Goal: Transaction & Acquisition: Download file/media

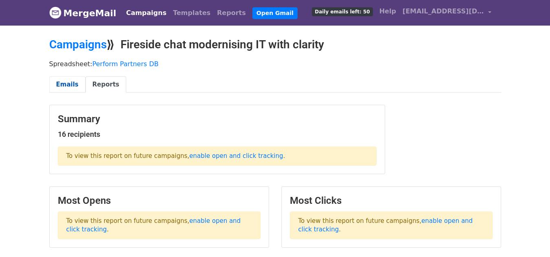
click at [63, 81] on link "Emails" at bounding box center [67, 84] width 36 height 17
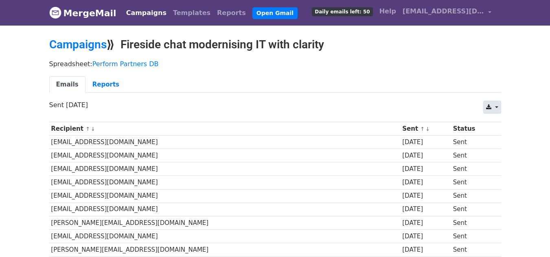
click at [488, 105] on icon at bounding box center [488, 108] width 5 height 6
click at [504, 137] on link "Excel" at bounding box center [501, 139] width 37 height 13
click at [76, 44] on link "Campaigns" at bounding box center [77, 44] width 57 height 13
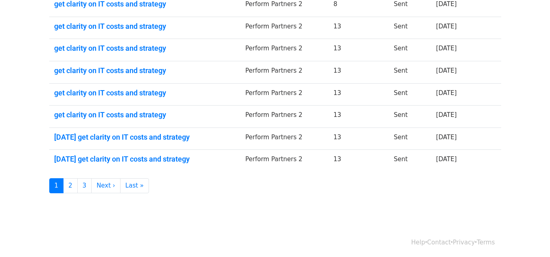
scroll to position [218, 0]
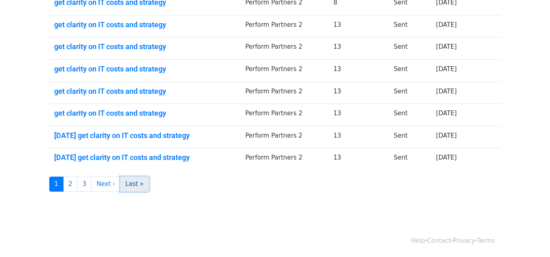
click at [131, 186] on link "Last »" at bounding box center [134, 184] width 29 height 15
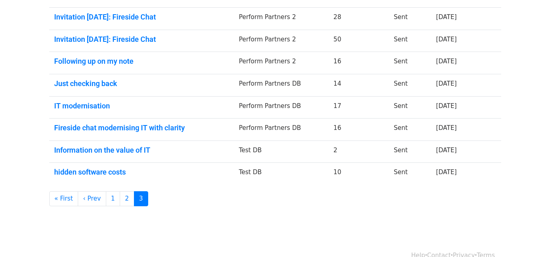
scroll to position [218, 0]
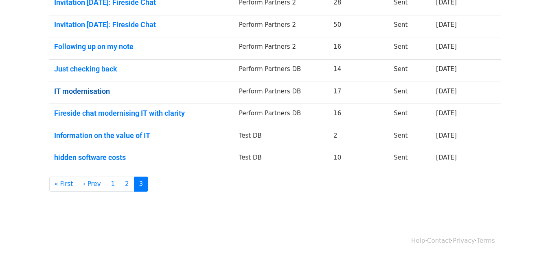
click at [96, 92] on link "IT modernisation" at bounding box center [141, 91] width 175 height 9
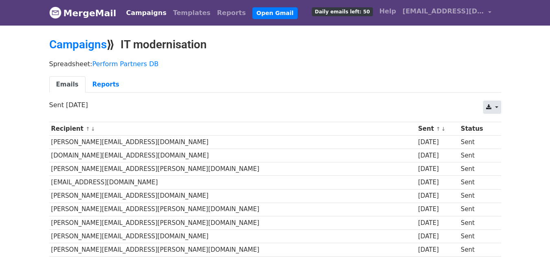
click at [494, 105] on link at bounding box center [491, 107] width 17 height 13
click at [503, 135] on link "Excel" at bounding box center [501, 139] width 37 height 13
click at [98, 63] on link "Perform Partners DB" at bounding box center [125, 64] width 66 height 8
click at [80, 39] on link "Campaigns" at bounding box center [77, 44] width 57 height 13
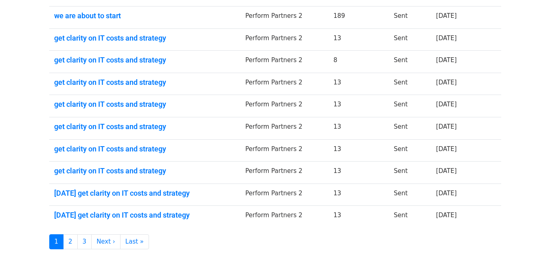
scroll to position [218, 0]
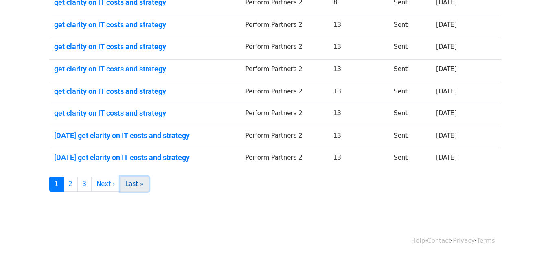
click at [137, 182] on link "Last »" at bounding box center [134, 184] width 29 height 15
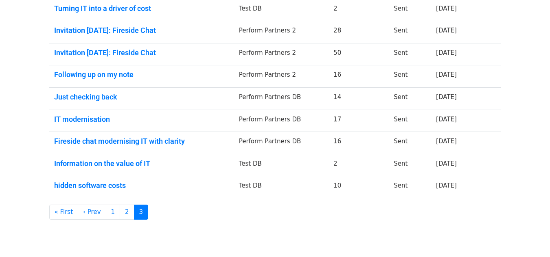
scroll to position [177, 0]
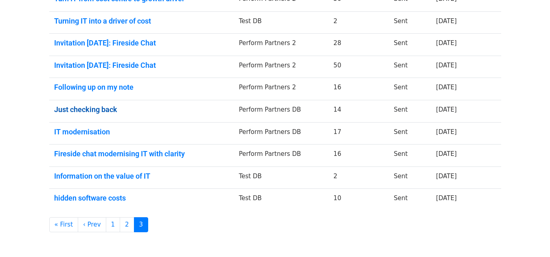
click at [98, 110] on link "Just checking back" at bounding box center [141, 109] width 175 height 9
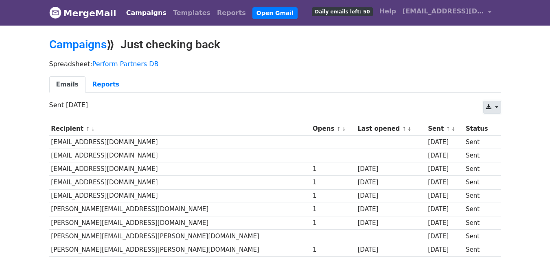
click at [497, 106] on link at bounding box center [491, 107] width 17 height 13
click at [497, 140] on link "Excel" at bounding box center [501, 139] width 37 height 13
click at [88, 44] on link "Campaigns" at bounding box center [77, 44] width 57 height 13
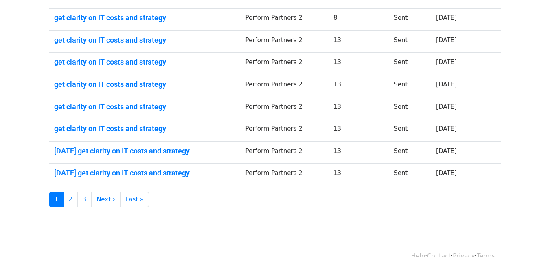
scroll to position [203, 0]
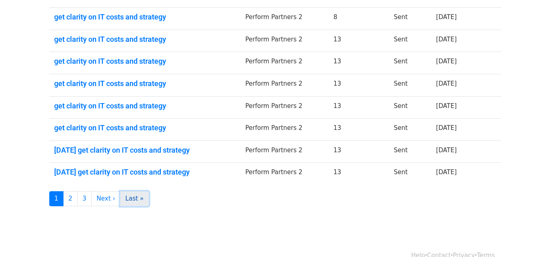
click at [132, 200] on link "Last »" at bounding box center [134, 199] width 29 height 15
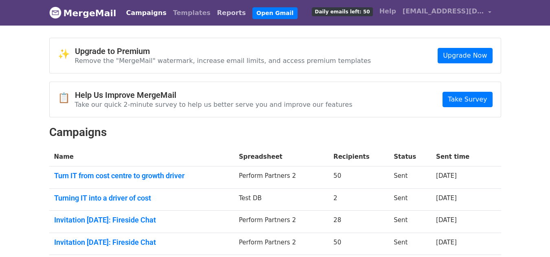
click at [214, 12] on link "Reports" at bounding box center [231, 13] width 35 height 16
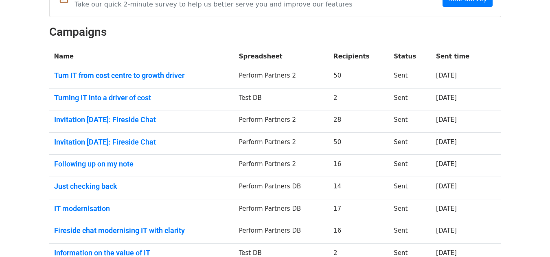
scroll to position [218, 0]
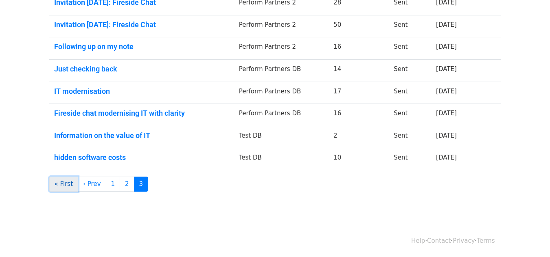
click at [61, 186] on link "« First" at bounding box center [63, 184] width 29 height 15
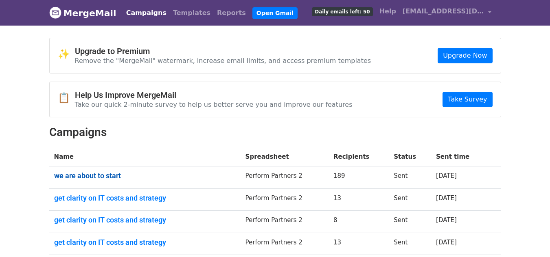
click at [85, 177] on link "we are about to start" at bounding box center [144, 176] width 181 height 9
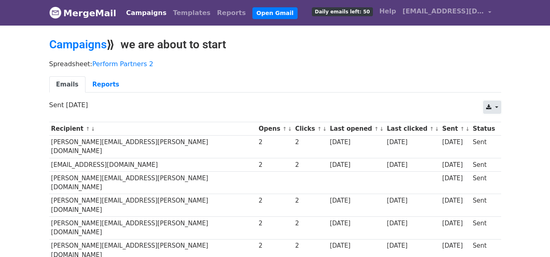
click at [495, 105] on link at bounding box center [491, 107] width 17 height 13
click at [496, 138] on link "Excel" at bounding box center [501, 139] width 37 height 13
click at [77, 42] on link "Campaigns" at bounding box center [77, 44] width 57 height 13
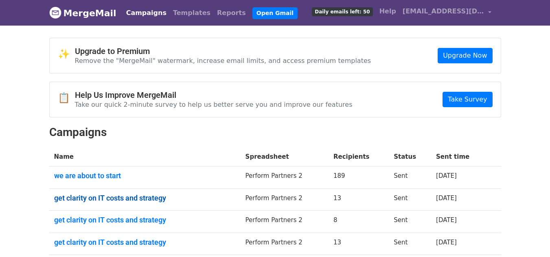
click at [118, 195] on link "get clarity on IT costs and strategy" at bounding box center [144, 198] width 181 height 9
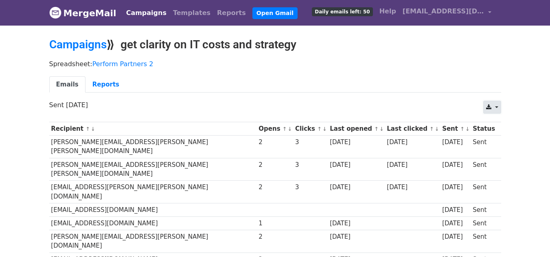
click at [497, 107] on link at bounding box center [491, 107] width 17 height 13
click at [498, 136] on link "Excel" at bounding box center [501, 139] width 37 height 13
click at [74, 44] on link "Campaigns" at bounding box center [77, 44] width 57 height 13
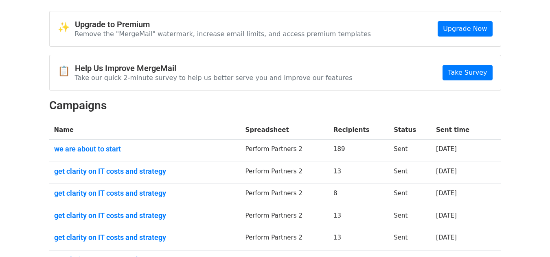
scroll to position [41, 0]
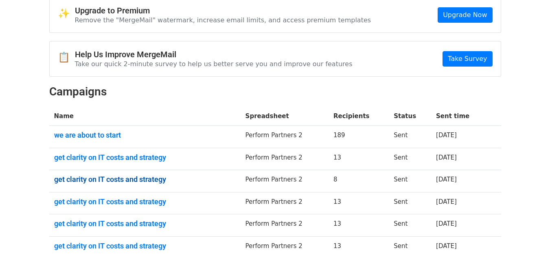
click at [109, 178] on link "get clarity on IT costs and strategy" at bounding box center [144, 179] width 181 height 9
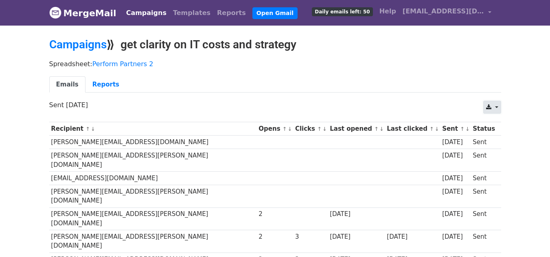
click at [487, 103] on link at bounding box center [491, 107] width 17 height 13
click at [500, 140] on link "Excel" at bounding box center [501, 139] width 37 height 13
click at [63, 46] on link "Campaigns" at bounding box center [77, 44] width 57 height 13
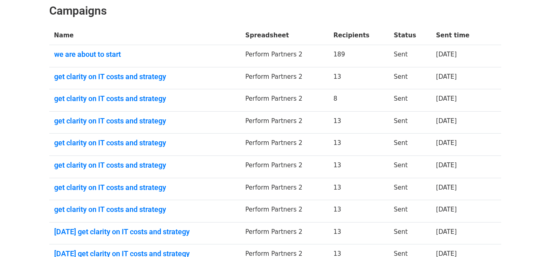
scroll to position [122, 0]
click at [69, 118] on link "get clarity on IT costs and strategy" at bounding box center [144, 120] width 181 height 9
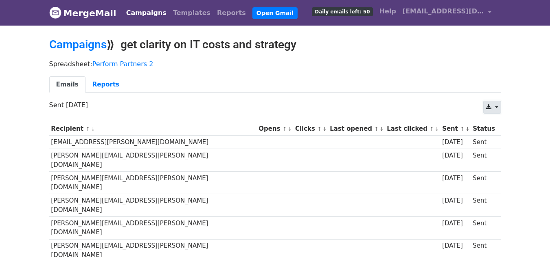
click at [500, 107] on link at bounding box center [491, 107] width 17 height 13
click at [508, 137] on link "Excel" at bounding box center [501, 139] width 37 height 13
click at [86, 44] on link "Campaigns" at bounding box center [77, 44] width 57 height 13
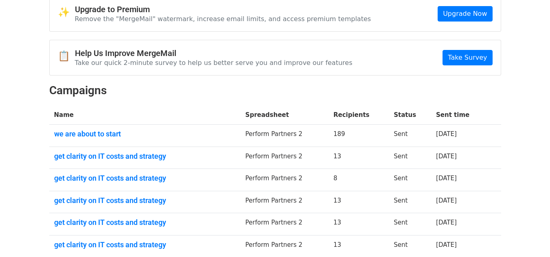
scroll to position [81, 0]
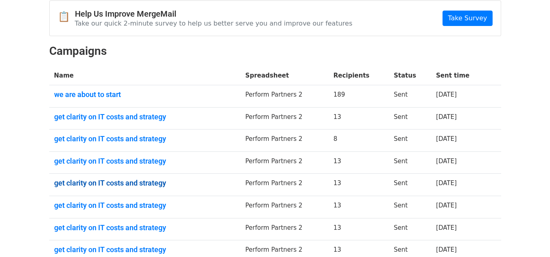
click at [90, 183] on link "get clarity on IT costs and strategy" at bounding box center [144, 183] width 181 height 9
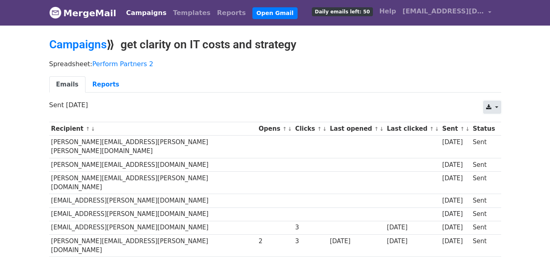
click at [486, 105] on icon at bounding box center [488, 108] width 5 height 6
click at [503, 136] on link "Excel" at bounding box center [501, 139] width 37 height 13
click at [89, 45] on link "Campaigns" at bounding box center [77, 44] width 57 height 13
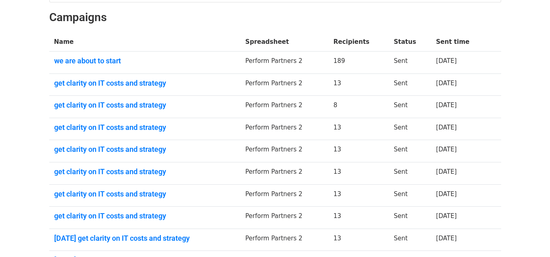
scroll to position [122, 0]
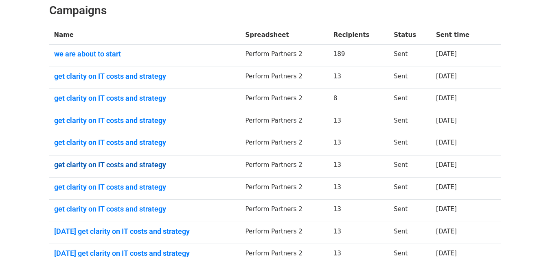
click at [105, 163] on link "get clarity on IT costs and strategy" at bounding box center [144, 165] width 181 height 9
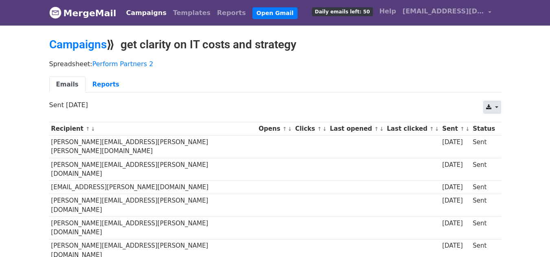
click at [491, 107] on icon at bounding box center [488, 108] width 5 height 6
click at [504, 140] on link "Excel" at bounding box center [501, 139] width 37 height 13
click at [94, 49] on link "Campaigns" at bounding box center [77, 44] width 57 height 13
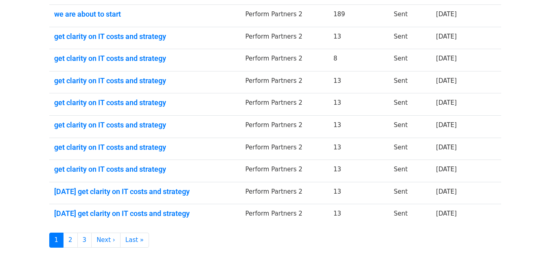
scroll to position [163, 0]
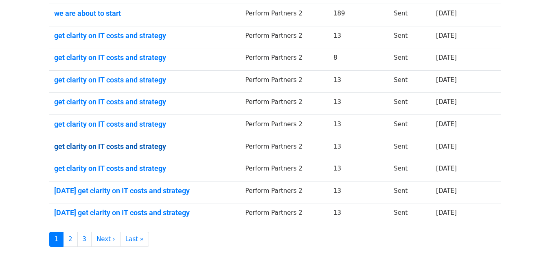
click at [118, 144] on link "get clarity on IT costs and strategy" at bounding box center [144, 146] width 181 height 9
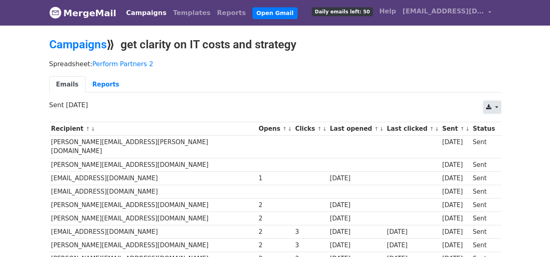
click at [488, 103] on link at bounding box center [491, 107] width 17 height 13
click at [495, 140] on link "Excel" at bounding box center [501, 139] width 37 height 13
click at [95, 42] on link "Campaigns" at bounding box center [77, 44] width 57 height 13
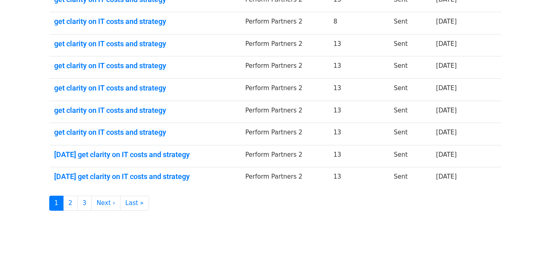
scroll to position [203, 0]
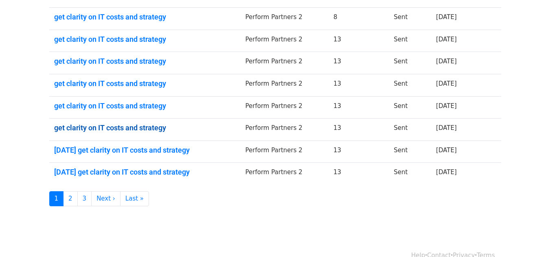
click at [120, 126] on link "get clarity on IT costs and strategy" at bounding box center [144, 128] width 181 height 9
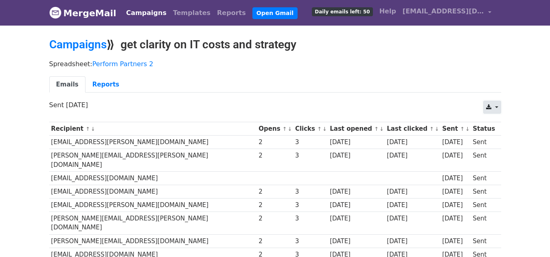
click at [489, 108] on icon at bounding box center [488, 108] width 5 height 6
click at [497, 135] on link "Excel" at bounding box center [501, 139] width 37 height 13
click at [81, 45] on link "Campaigns" at bounding box center [77, 44] width 57 height 13
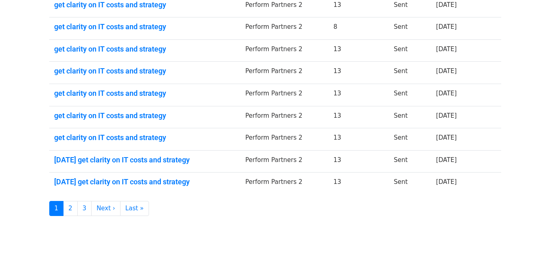
scroll to position [203, 0]
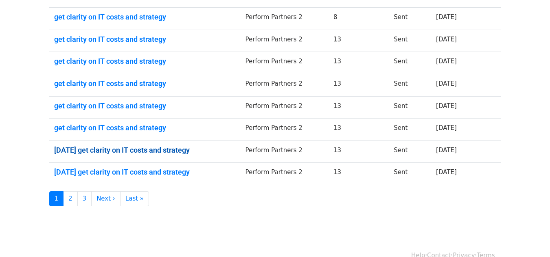
click at [131, 148] on link "[DATE] get clarity on IT costs and strategy" at bounding box center [144, 150] width 181 height 9
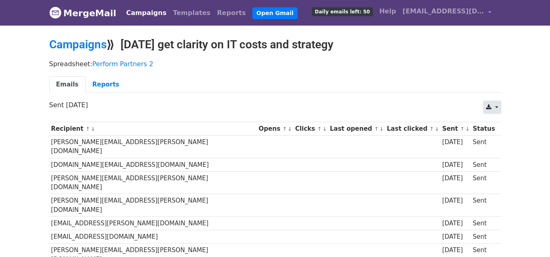
click at [489, 105] on icon at bounding box center [488, 108] width 5 height 6
drag, startPoint x: 502, startPoint y: 139, endPoint x: 494, endPoint y: 142, distance: 8.6
click at [502, 139] on link "Excel" at bounding box center [501, 139] width 37 height 13
click at [89, 46] on link "Campaigns" at bounding box center [77, 44] width 57 height 13
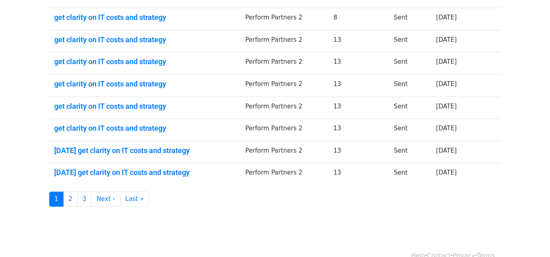
scroll to position [203, 0]
click at [123, 170] on link "[DATE] get clarity on IT costs and strategy" at bounding box center [144, 172] width 181 height 9
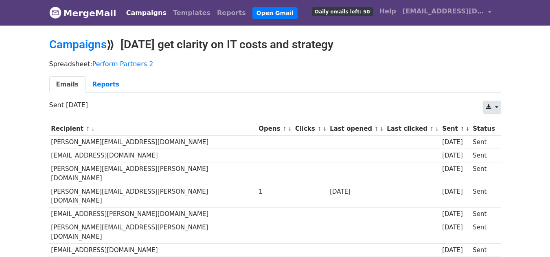
click at [492, 107] on link at bounding box center [491, 107] width 17 height 13
click at [506, 139] on link "Excel" at bounding box center [501, 139] width 37 height 13
click at [79, 44] on link "Campaigns" at bounding box center [77, 44] width 57 height 13
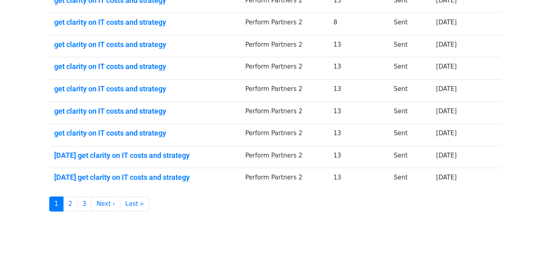
scroll to position [203, 0]
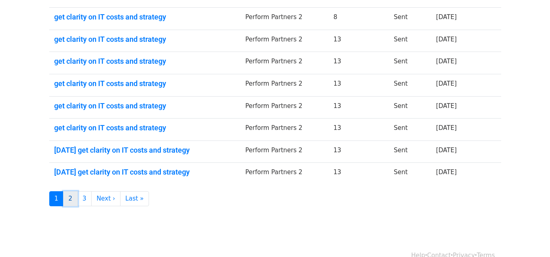
click at [71, 201] on link "2" at bounding box center [70, 199] width 15 height 15
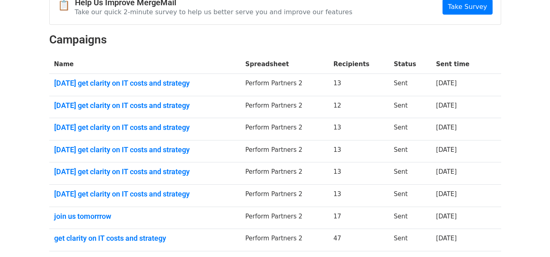
scroll to position [81, 0]
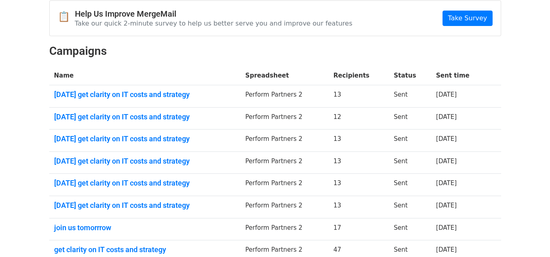
click at [133, 89] on td "[DATE] get clarity on IT costs and strategy" at bounding box center [144, 96] width 191 height 22
click at [132, 91] on link "[DATE] get clarity on IT costs and strategy" at bounding box center [144, 94] width 181 height 9
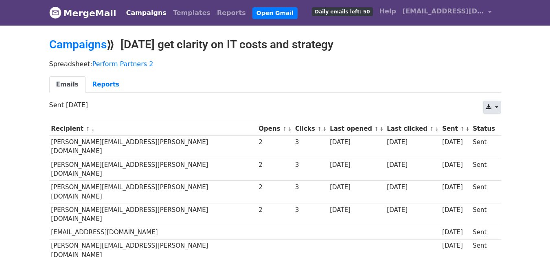
click at [489, 106] on icon at bounding box center [488, 108] width 5 height 6
click at [498, 139] on link "Excel" at bounding box center [501, 139] width 37 height 13
click at [83, 44] on link "Campaigns" at bounding box center [77, 44] width 57 height 13
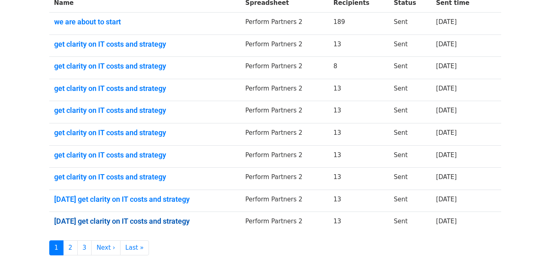
scroll to position [163, 0]
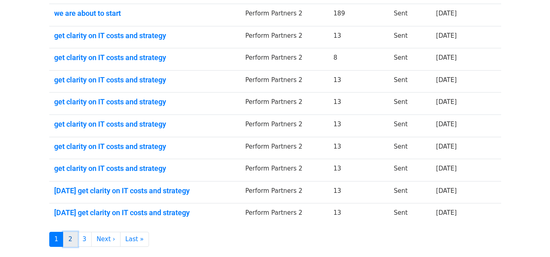
click at [74, 236] on link "2" at bounding box center [70, 239] width 15 height 15
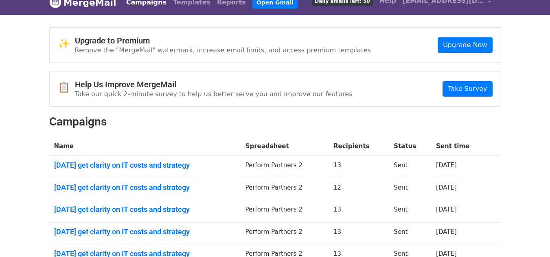
scroll to position [81, 0]
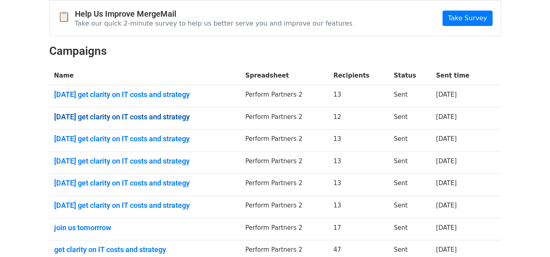
click at [133, 116] on link "today get clarity on IT costs and strategy" at bounding box center [144, 117] width 181 height 9
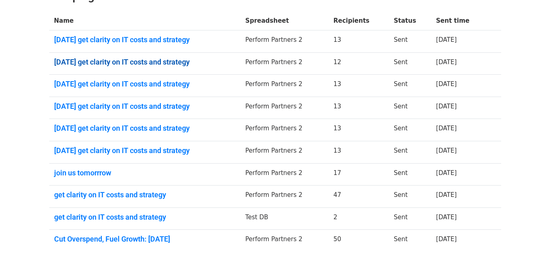
scroll to position [122, 0]
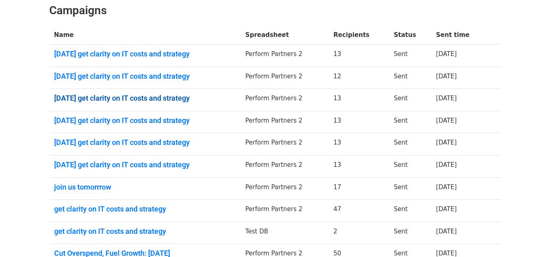
click at [92, 96] on link "today get clarity on IT costs and strategy" at bounding box center [144, 98] width 181 height 9
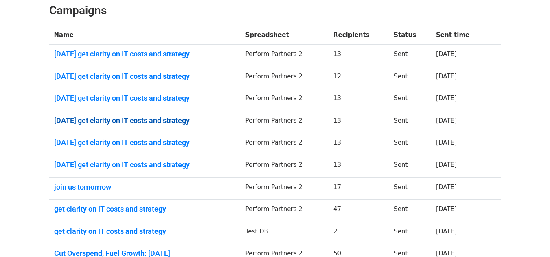
click at [89, 122] on link "[DATE] get clarity on IT costs and strategy" at bounding box center [144, 120] width 181 height 9
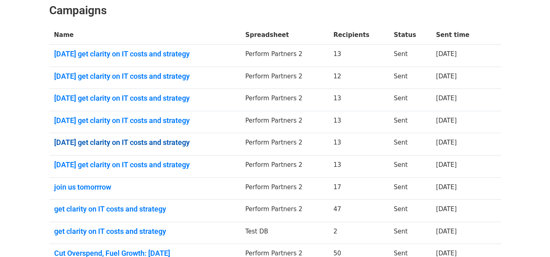
click at [96, 143] on link "today get clarity on IT costs and strategy" at bounding box center [144, 142] width 181 height 9
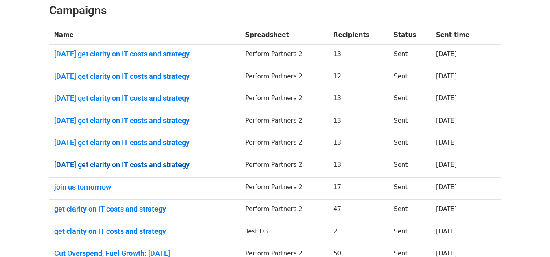
click at [98, 164] on link "today get clarity on IT costs and strategy" at bounding box center [144, 165] width 181 height 9
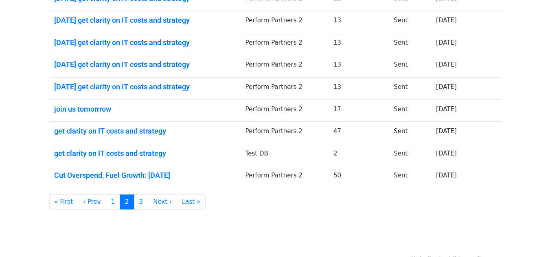
scroll to position [203, 0]
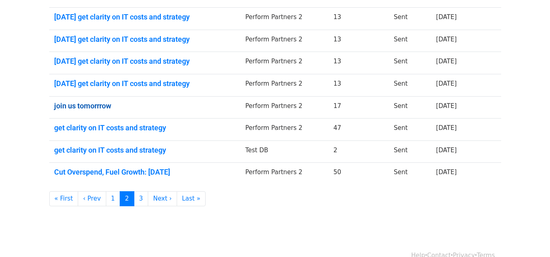
click at [81, 109] on link "join us tomorrrow" at bounding box center [144, 106] width 181 height 9
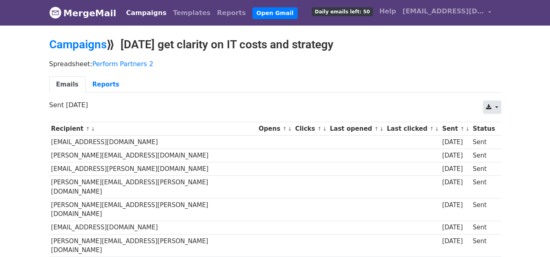
click at [494, 106] on link at bounding box center [491, 107] width 17 height 13
click at [496, 133] on link "Excel" at bounding box center [501, 139] width 37 height 13
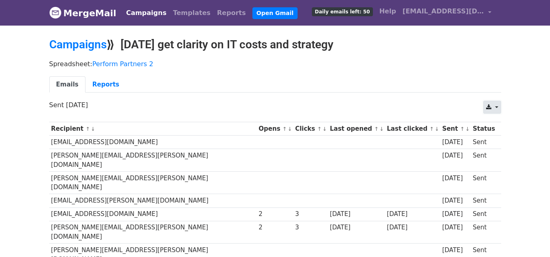
click at [493, 104] on link at bounding box center [491, 107] width 17 height 13
click at [499, 140] on link "Excel" at bounding box center [501, 139] width 37 height 13
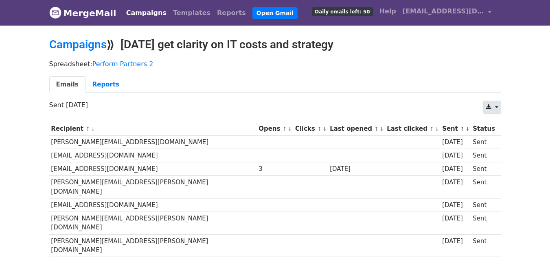
click at [491, 106] on link at bounding box center [491, 107] width 17 height 13
click at [503, 137] on link "Excel" at bounding box center [501, 139] width 37 height 13
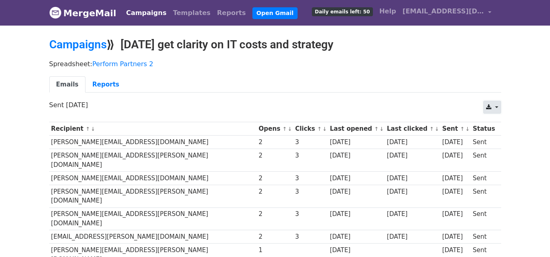
click at [499, 109] on link at bounding box center [491, 107] width 17 height 13
click at [495, 135] on link "Excel" at bounding box center [501, 139] width 37 height 13
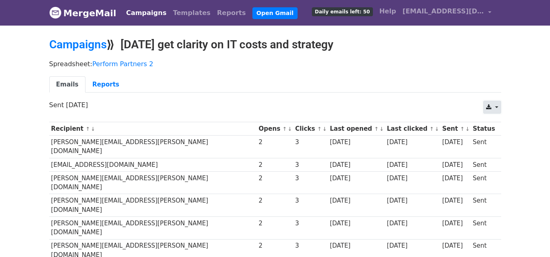
click at [496, 110] on link at bounding box center [491, 107] width 17 height 13
click at [495, 137] on link "Excel" at bounding box center [501, 139] width 37 height 13
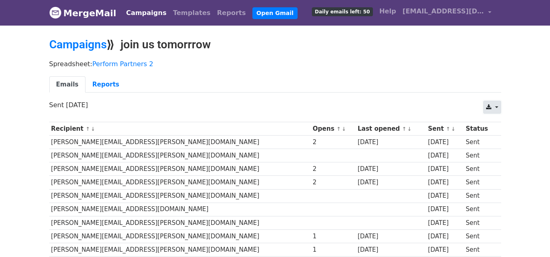
click at [491, 105] on icon at bounding box center [488, 108] width 5 height 6
click at [493, 136] on link "Excel" at bounding box center [501, 139] width 37 height 13
click at [74, 45] on link "Campaigns" at bounding box center [77, 44] width 57 height 13
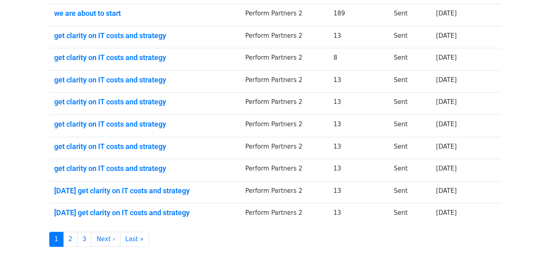
scroll to position [203, 0]
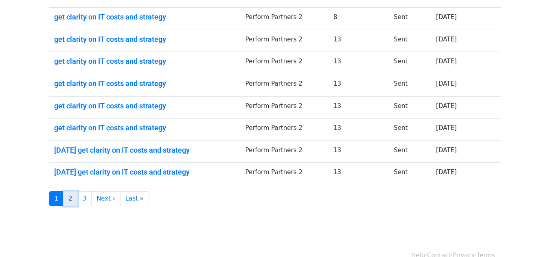
click at [70, 198] on link "2" at bounding box center [70, 199] width 15 height 15
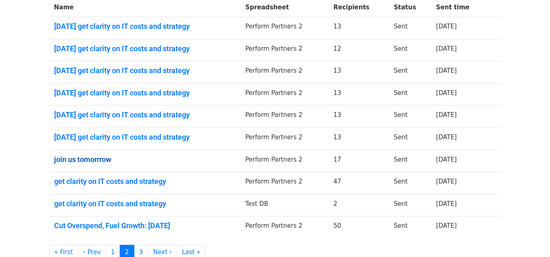
scroll to position [163, 0]
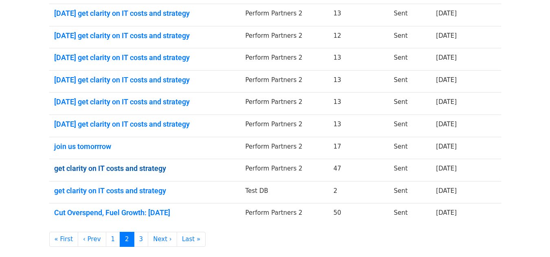
click at [103, 166] on link "get clarity on IT costs and strategy" at bounding box center [144, 168] width 181 height 9
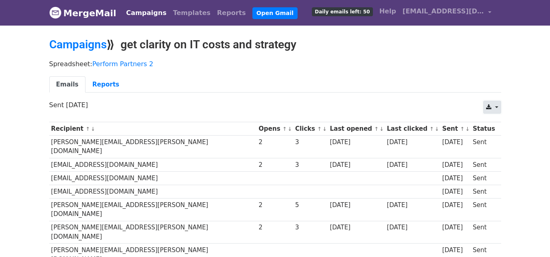
click at [489, 107] on icon at bounding box center [488, 108] width 5 height 6
drag, startPoint x: 495, startPoint y: 135, endPoint x: 459, endPoint y: 140, distance: 35.8
click at [494, 135] on link "Excel" at bounding box center [501, 139] width 37 height 13
click at [81, 45] on link "Campaigns" at bounding box center [77, 44] width 57 height 13
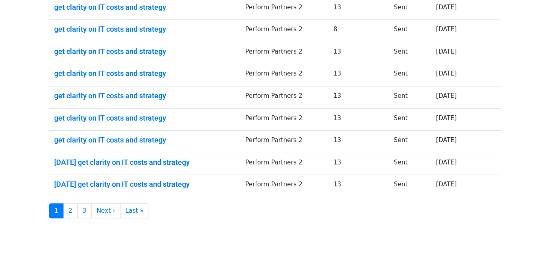
scroll to position [203, 0]
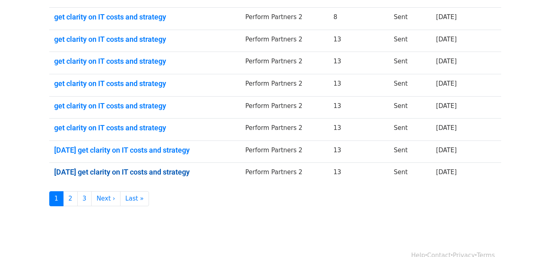
click at [81, 170] on link "[DATE] get clarity on IT costs and strategy" at bounding box center [144, 172] width 181 height 9
click at [72, 199] on link "2" at bounding box center [70, 199] width 15 height 15
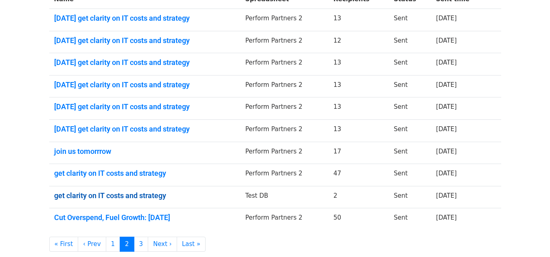
scroll to position [177, 0]
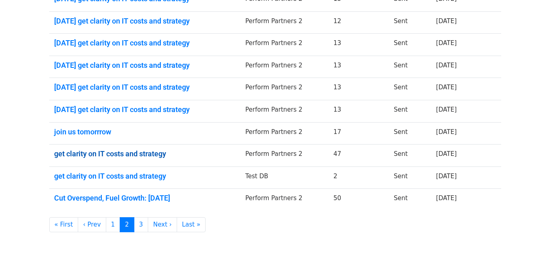
click at [135, 153] on link "get clarity on IT costs and strategy" at bounding box center [144, 154] width 181 height 9
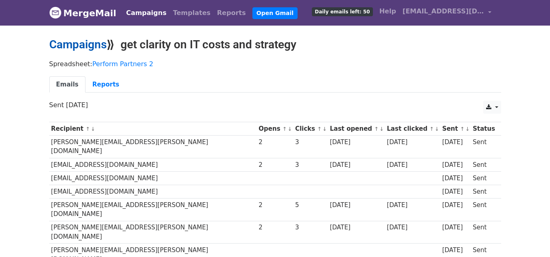
click at [86, 45] on link "Campaigns" at bounding box center [77, 44] width 57 height 13
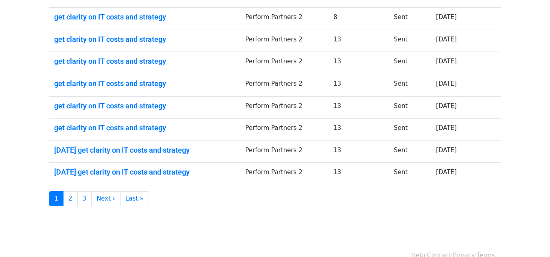
scroll to position [218, 0]
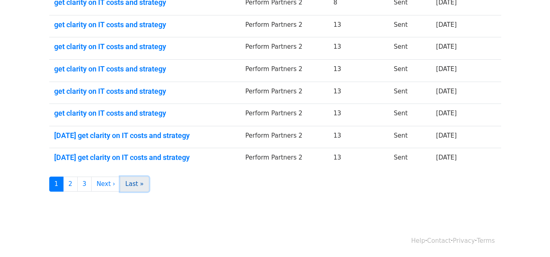
click at [131, 183] on link "Last »" at bounding box center [134, 184] width 29 height 15
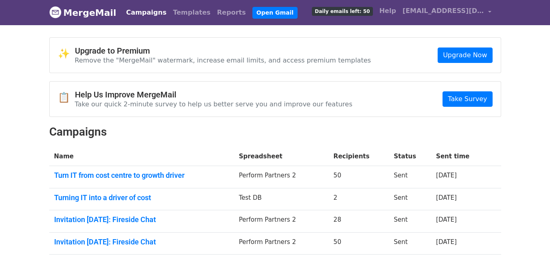
scroll to position [218, 0]
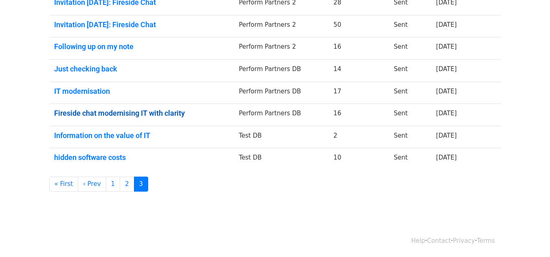
click at [130, 110] on link "Fireside chat modernising IT with clarity" at bounding box center [141, 113] width 175 height 9
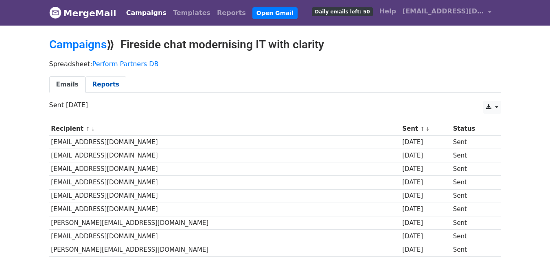
click at [98, 84] on link "Reports" at bounding box center [105, 84] width 41 height 17
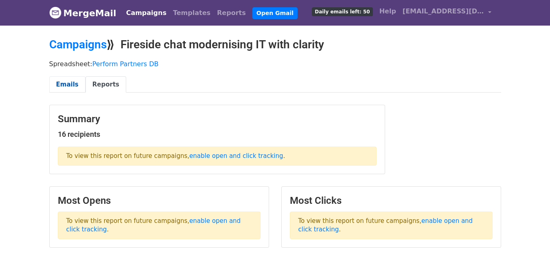
click at [64, 86] on link "Emails" at bounding box center [67, 84] width 36 height 17
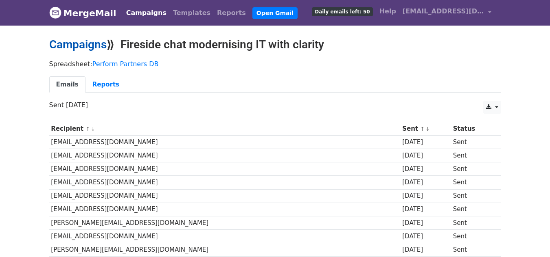
click at [80, 43] on link "Campaigns" at bounding box center [77, 44] width 57 height 13
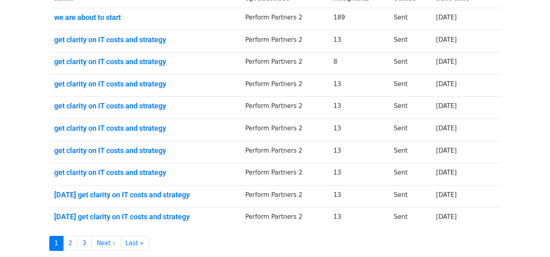
scroll to position [218, 0]
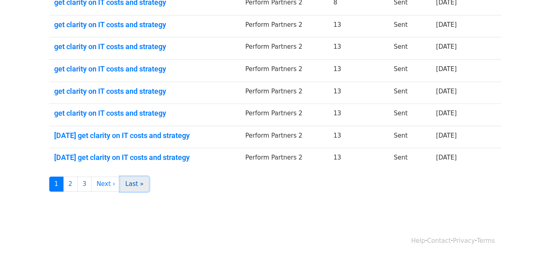
click at [125, 184] on link "Last »" at bounding box center [134, 184] width 29 height 15
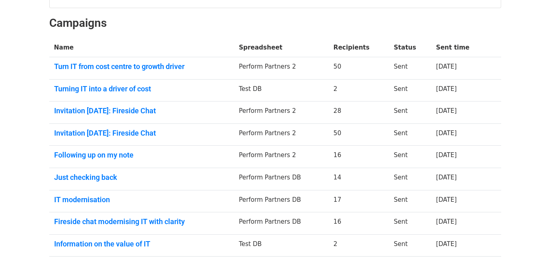
scroll to position [218, 0]
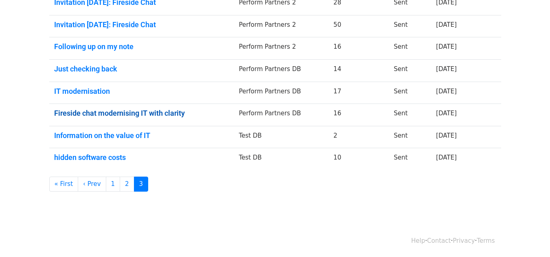
click at [150, 116] on link "Fireside chat modernising IT with clarity" at bounding box center [141, 113] width 175 height 9
click at [94, 93] on link "IT modernisation" at bounding box center [141, 91] width 175 height 9
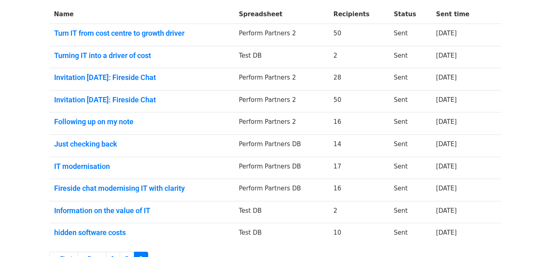
scroll to position [137, 0]
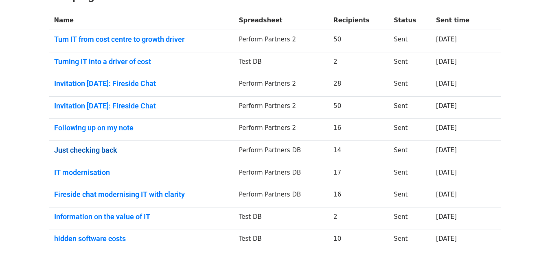
click at [90, 151] on link "Just checking back" at bounding box center [141, 150] width 175 height 9
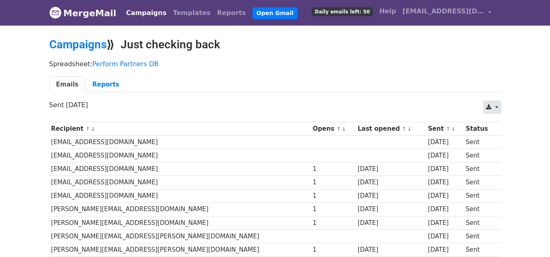
click at [497, 107] on link at bounding box center [491, 107] width 17 height 13
click at [413, 105] on p "Sent [DATE]" at bounding box center [275, 105] width 452 height 9
click at [491, 99] on div "Spreadsheet: Perform Partners DB Emails Reports" at bounding box center [275, 79] width 464 height 46
click at [490, 103] on link at bounding box center [491, 107] width 17 height 13
click at [506, 139] on link "Excel" at bounding box center [501, 139] width 37 height 13
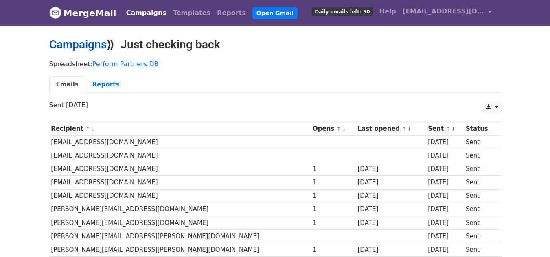
click at [91, 41] on link "Campaigns" at bounding box center [77, 44] width 57 height 13
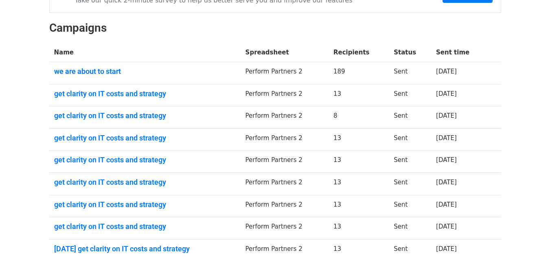
scroll to position [218, 0]
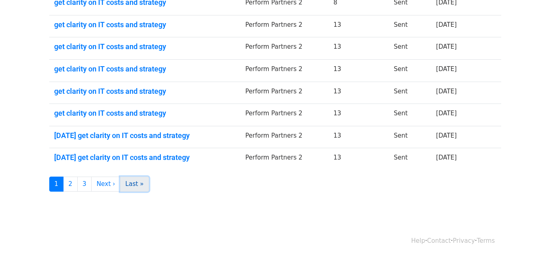
click at [129, 183] on link "Last »" at bounding box center [134, 184] width 29 height 15
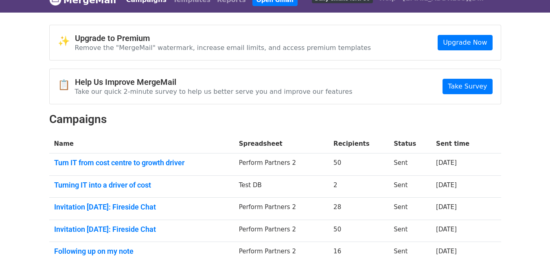
scroll to position [203, 0]
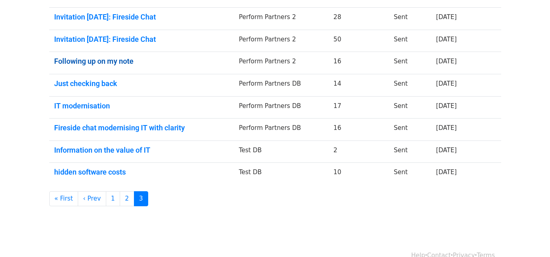
click at [102, 61] on link "Following up on my note" at bounding box center [141, 61] width 175 height 9
click at [95, 39] on link "Invitation 9 September: Fireside Chat" at bounding box center [141, 39] width 175 height 9
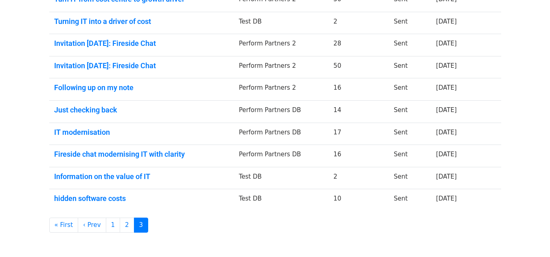
scroll to position [163, 0]
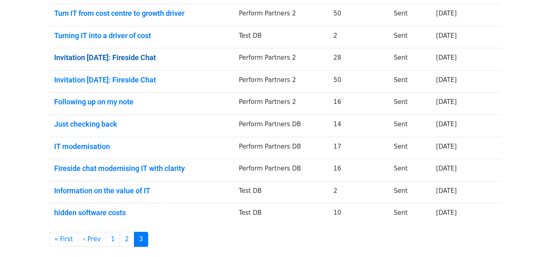
click at [153, 57] on link "Invitation 9 September: Fireside Chat" at bounding box center [141, 57] width 175 height 9
click at [155, 56] on link "Invitation 9 September: Fireside Chat" at bounding box center [141, 57] width 175 height 9
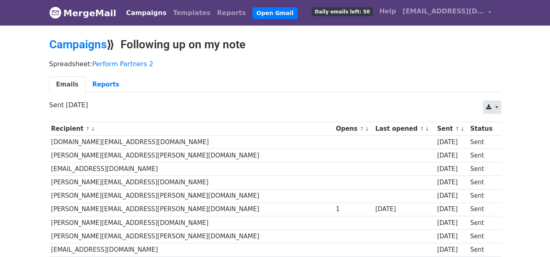
click at [491, 107] on icon at bounding box center [488, 108] width 5 height 6
click at [507, 139] on link "Excel" at bounding box center [501, 139] width 37 height 13
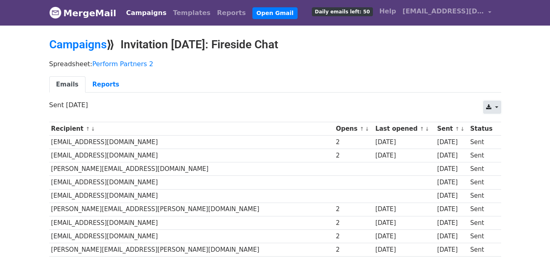
click at [495, 107] on link at bounding box center [491, 107] width 17 height 13
click at [503, 137] on link "Excel" at bounding box center [501, 139] width 37 height 13
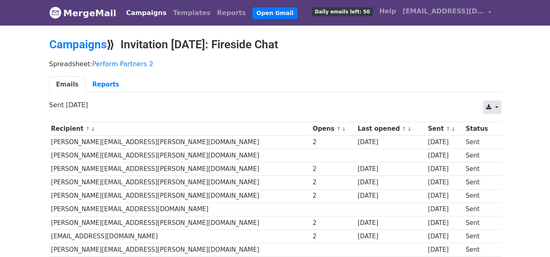
click at [497, 105] on link at bounding box center [491, 107] width 17 height 13
click at [498, 137] on link "Excel" at bounding box center [501, 139] width 37 height 13
click at [83, 41] on link "Campaigns" at bounding box center [77, 44] width 57 height 13
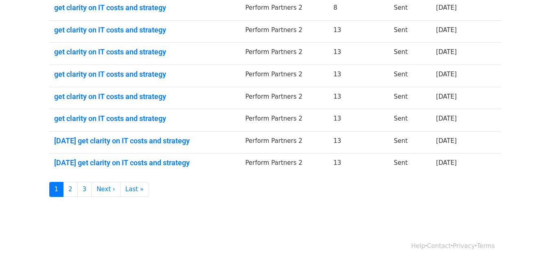
scroll to position [218, 0]
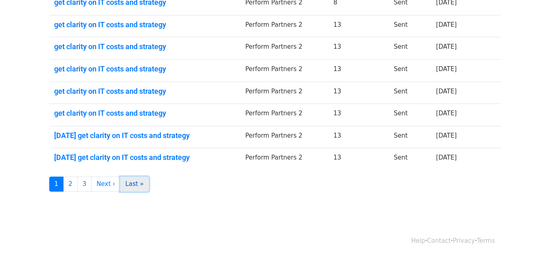
click at [133, 183] on link "Last »" at bounding box center [134, 184] width 29 height 15
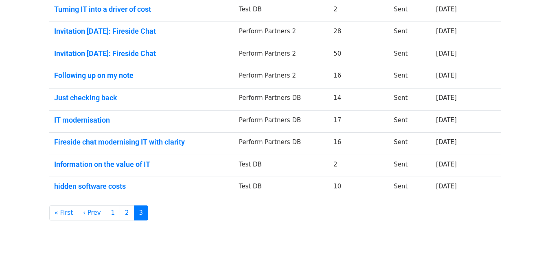
scroll to position [203, 0]
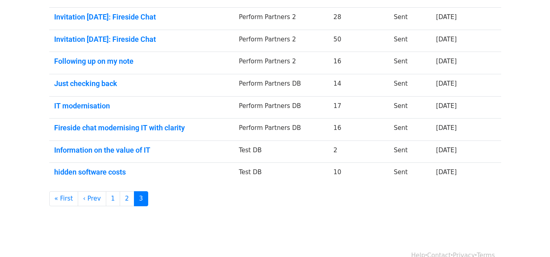
drag, startPoint x: 345, startPoint y: 81, endPoint x: 336, endPoint y: 84, distance: 9.0
click at [336, 84] on td "14" at bounding box center [358, 85] width 60 height 22
click at [127, 128] on link "Fireside chat modernising IT with clarity" at bounding box center [141, 128] width 175 height 9
drag, startPoint x: 335, startPoint y: 129, endPoint x: 344, endPoint y: 128, distance: 9.0
click at [344, 128] on td "16" at bounding box center [358, 130] width 60 height 22
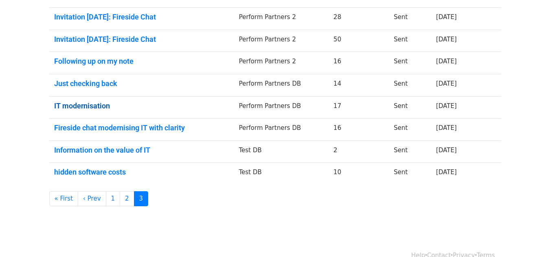
click at [90, 105] on link "IT modernisation" at bounding box center [141, 106] width 175 height 9
click at [135, 201] on link "3" at bounding box center [141, 199] width 15 height 15
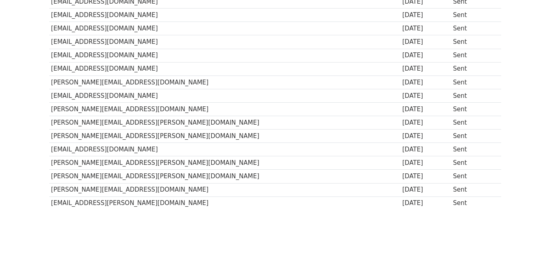
scroll to position [166, 0]
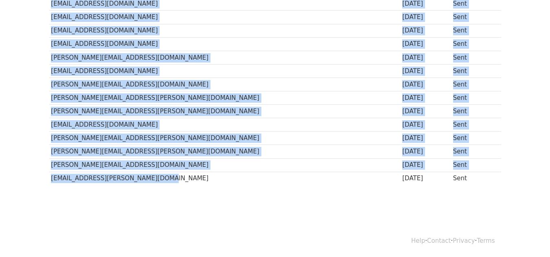
drag, startPoint x: 44, startPoint y: 143, endPoint x: 153, endPoint y: 183, distance: 116.5
click at [153, 183] on div "Recipient ↑ ↓ Sent ↑ ↓ Status [EMAIL_ADDRESS][DOMAIN_NAME] [DATE] Sent [EMAIL_A…" at bounding box center [275, 72] width 464 height 240
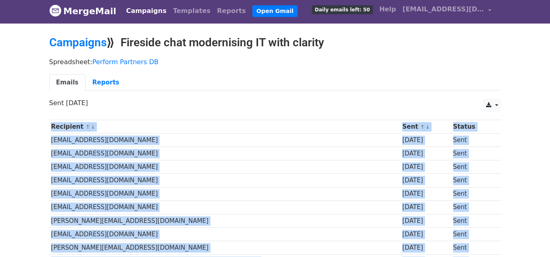
scroll to position [0, 0]
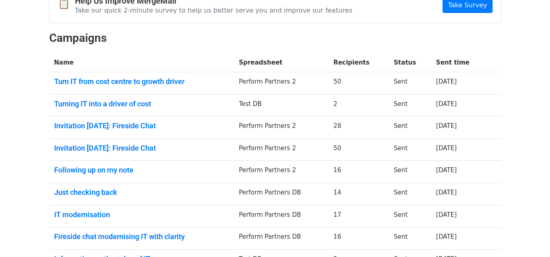
scroll to position [218, 0]
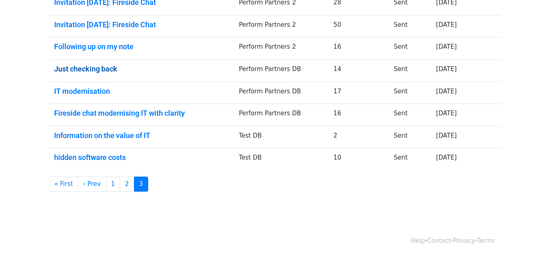
click at [79, 67] on link "Just checking back" at bounding box center [141, 69] width 175 height 9
click at [79, 46] on link "Following up on my note" at bounding box center [141, 46] width 175 height 9
click at [92, 23] on link "Invitation 9 September: Fireside Chat" at bounding box center [141, 24] width 175 height 9
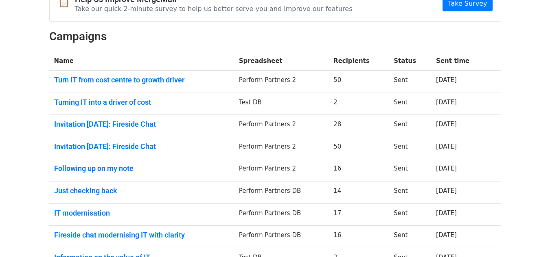
scroll to position [137, 0]
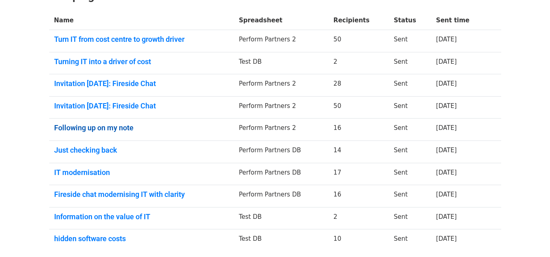
click at [108, 124] on link "Following up on my note" at bounding box center [141, 128] width 175 height 9
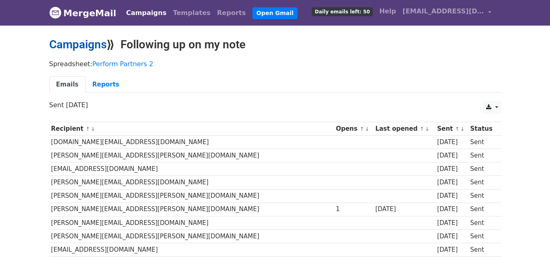
click at [91, 44] on link "Campaigns" at bounding box center [77, 44] width 57 height 13
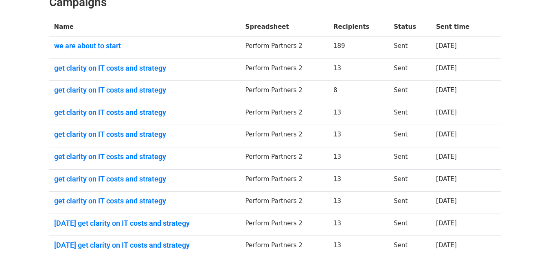
scroll to position [203, 0]
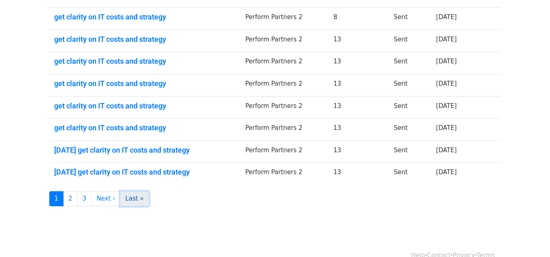
click at [140, 192] on link "Last »" at bounding box center [134, 199] width 29 height 15
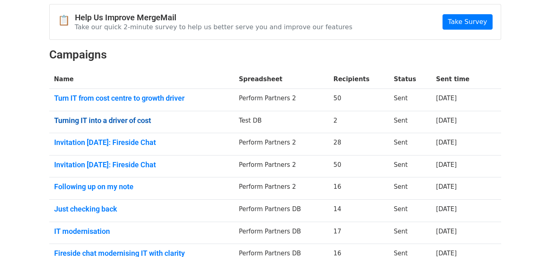
scroll to position [163, 0]
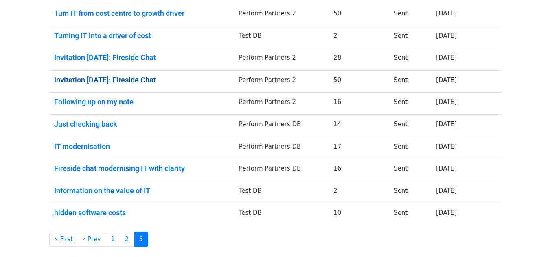
click at [124, 76] on link "Invitation 9 September: Fireside Chat" at bounding box center [141, 80] width 175 height 9
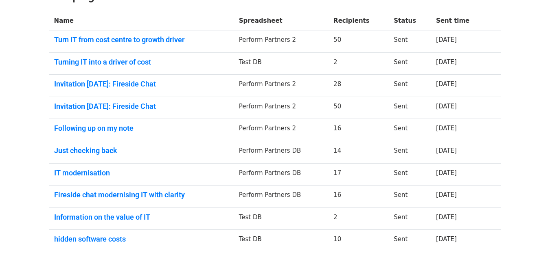
scroll to position [122, 0]
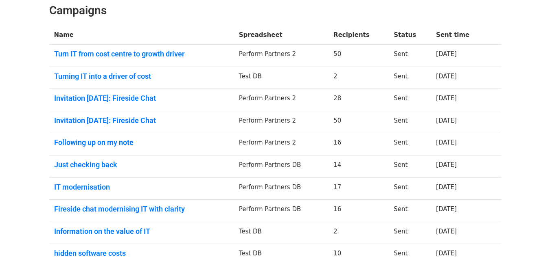
drag, startPoint x: 346, startPoint y: 118, endPoint x: 335, endPoint y: 120, distance: 11.1
click at [335, 120] on td "50" at bounding box center [358, 122] width 60 height 22
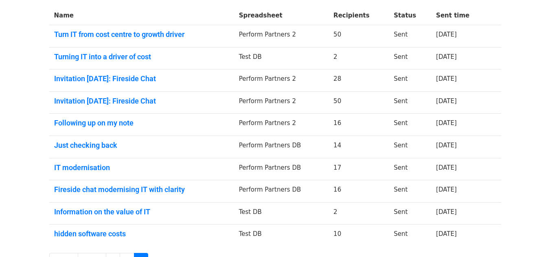
scroll to position [137, 0]
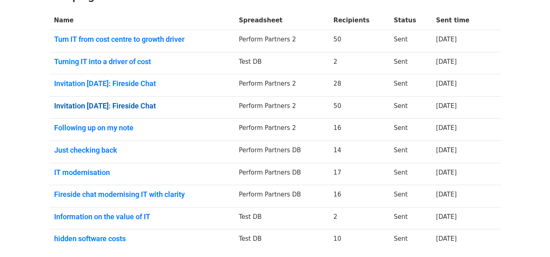
click at [98, 106] on link "Invitation 9 September: Fireside Chat" at bounding box center [141, 106] width 175 height 9
click at [136, 84] on link "Invitation 9 September: Fireside Chat" at bounding box center [141, 83] width 175 height 9
click at [94, 58] on link "Turning IT into a driver of cost" at bounding box center [141, 61] width 175 height 9
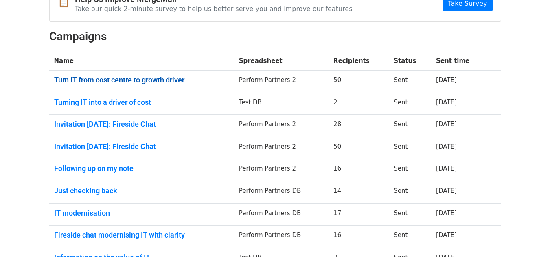
click at [116, 80] on link "Turn IT from cost centre to growth driver" at bounding box center [141, 80] width 175 height 9
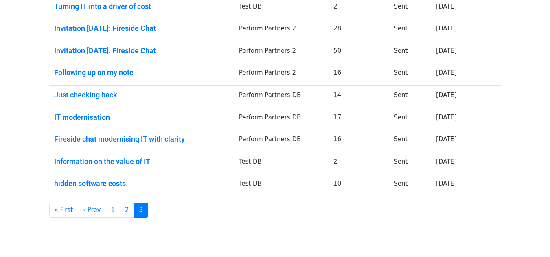
scroll to position [218, 0]
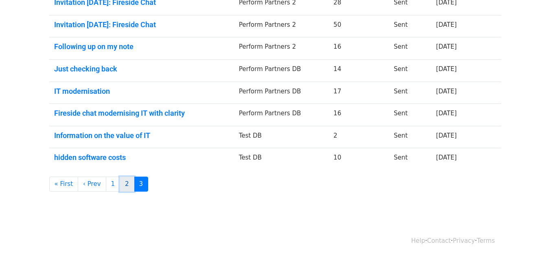
click at [124, 186] on link "2" at bounding box center [127, 184] width 15 height 15
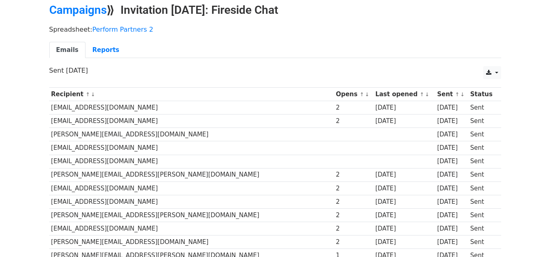
scroll to position [13, 0]
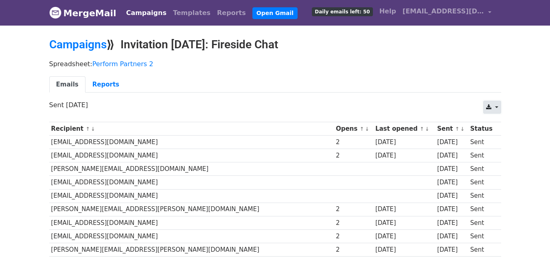
click at [487, 106] on icon at bounding box center [488, 108] width 5 height 6
click at [493, 138] on link "Excel" at bounding box center [501, 139] width 37 height 13
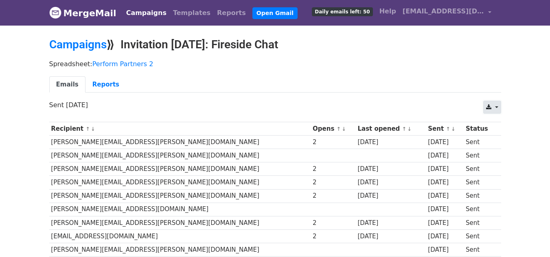
click at [489, 106] on icon at bounding box center [488, 108] width 5 height 6
click at [500, 136] on link "Excel" at bounding box center [501, 139] width 37 height 13
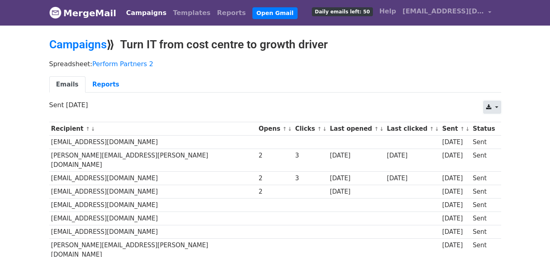
click at [497, 107] on link at bounding box center [491, 107] width 17 height 13
click at [503, 137] on link "Excel" at bounding box center [501, 139] width 37 height 13
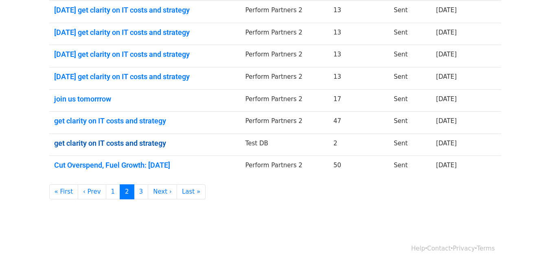
scroll to position [218, 0]
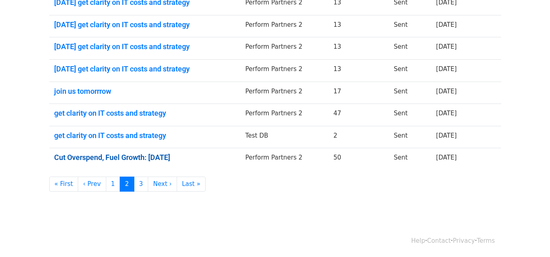
click at [91, 154] on link "Cut Overspend, Fuel Growth: [DATE]" at bounding box center [144, 157] width 181 height 9
click at [122, 112] on link "get clarity on IT costs and strategy" at bounding box center [144, 113] width 181 height 9
click at [85, 88] on link "join us tomorrrow" at bounding box center [144, 91] width 181 height 9
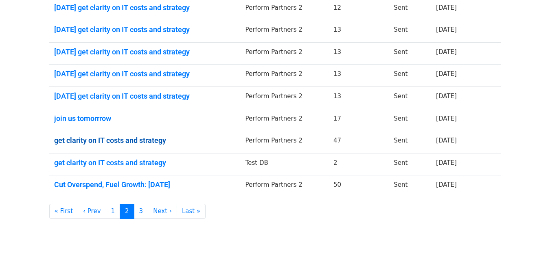
scroll to position [177, 0]
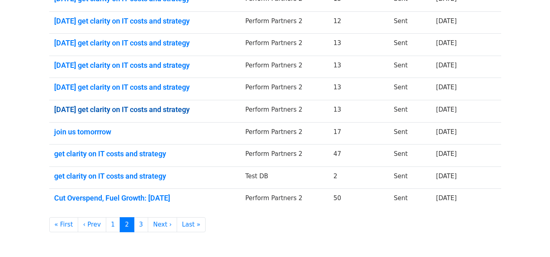
click at [113, 108] on link "[DATE] get clarity on IT costs and strategy" at bounding box center [144, 109] width 181 height 9
click at [152, 85] on link "[DATE] get clarity on IT costs and strategy" at bounding box center [144, 87] width 181 height 9
click at [162, 63] on link "[DATE] get clarity on IT costs and strategy" at bounding box center [144, 65] width 181 height 9
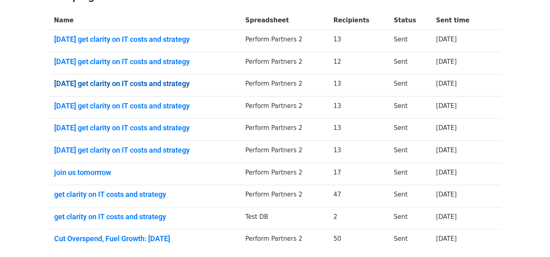
click at [131, 81] on link "[DATE] get clarity on IT costs and strategy" at bounding box center [144, 83] width 181 height 9
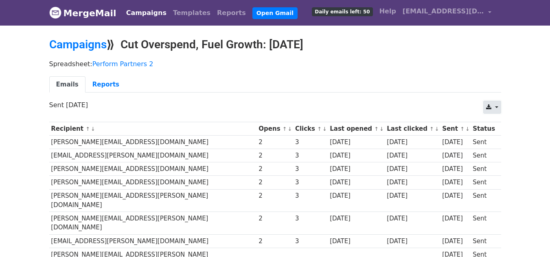
click at [495, 105] on link at bounding box center [491, 107] width 17 height 13
click at [487, 138] on link "Excel" at bounding box center [501, 139] width 37 height 13
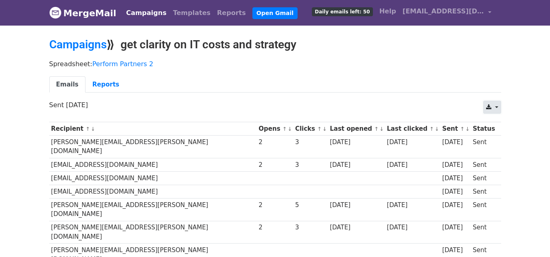
click at [500, 107] on link at bounding box center [491, 107] width 17 height 13
click at [498, 137] on link "Excel" at bounding box center [501, 139] width 37 height 13
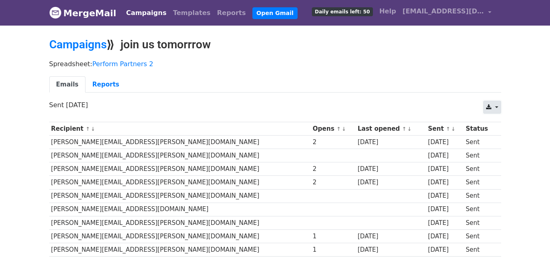
click at [495, 107] on link at bounding box center [491, 107] width 17 height 13
click at [498, 140] on link "Excel" at bounding box center [501, 139] width 37 height 13
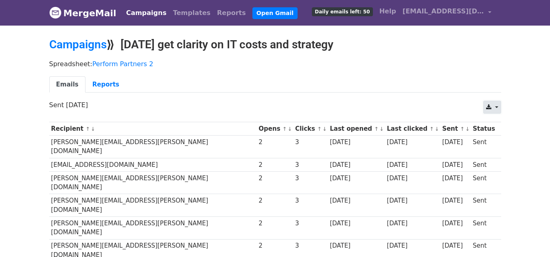
click at [496, 106] on link at bounding box center [491, 107] width 17 height 13
click at [506, 140] on link "Excel" at bounding box center [501, 139] width 37 height 13
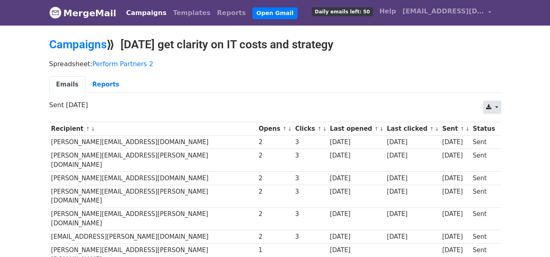
click at [497, 108] on link at bounding box center [491, 107] width 17 height 13
click at [504, 136] on link "Excel" at bounding box center [501, 139] width 37 height 13
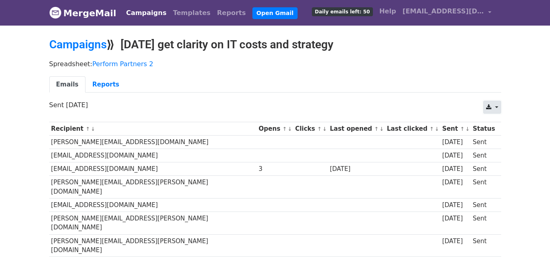
click at [494, 109] on link at bounding box center [491, 107] width 17 height 13
click at [498, 135] on link "Excel" at bounding box center [501, 139] width 37 height 13
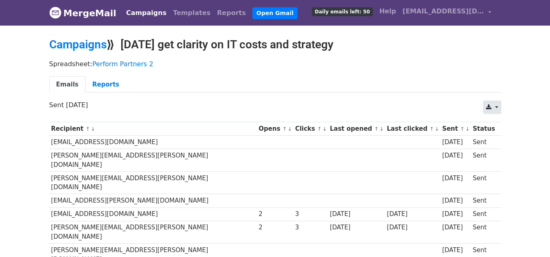
click at [499, 106] on link at bounding box center [491, 107] width 17 height 13
click at [501, 139] on link "Excel" at bounding box center [501, 139] width 37 height 13
click at [68, 45] on link "Campaigns" at bounding box center [77, 44] width 57 height 13
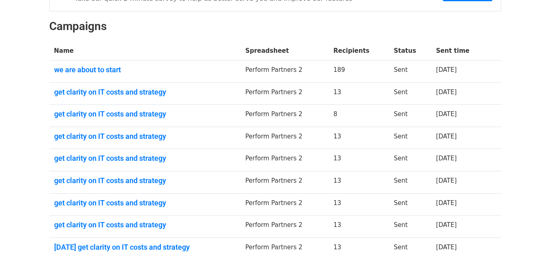
scroll to position [218, 0]
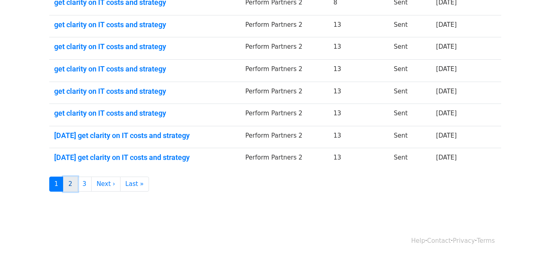
click at [73, 186] on link "2" at bounding box center [70, 184] width 15 height 15
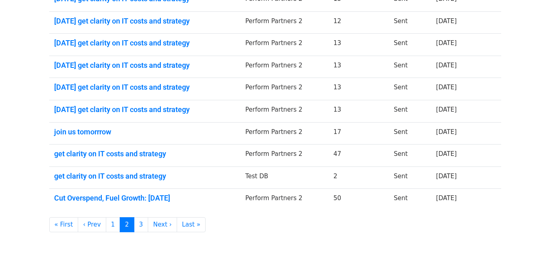
scroll to position [137, 0]
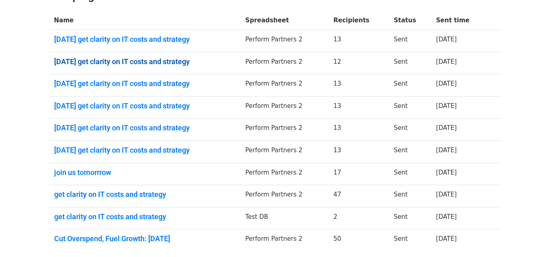
click at [100, 58] on link "today get clarity on IT costs and strategy" at bounding box center [144, 61] width 181 height 9
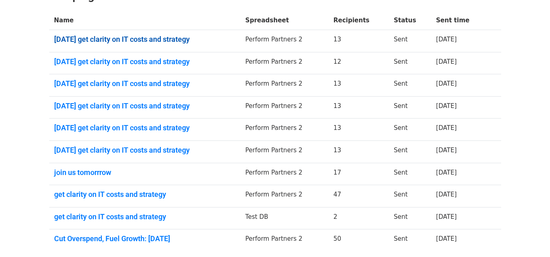
click at [139, 38] on link "today get clarity on IT costs and strategy" at bounding box center [144, 39] width 181 height 9
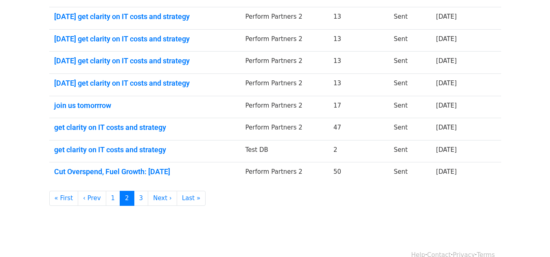
scroll to position [218, 0]
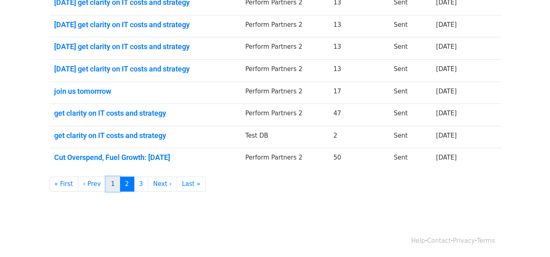
click at [109, 183] on link "1" at bounding box center [113, 184] width 15 height 15
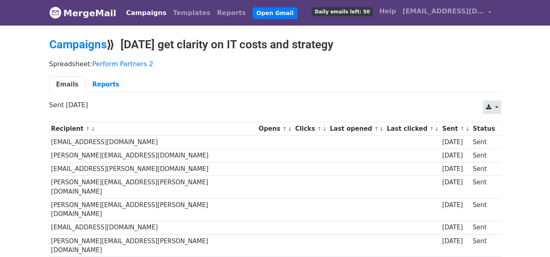
click at [485, 107] on link at bounding box center [491, 107] width 17 height 13
click at [509, 140] on link "Excel" at bounding box center [501, 139] width 37 height 13
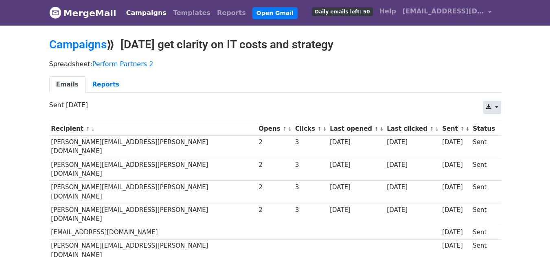
click at [493, 105] on link at bounding box center [491, 107] width 17 height 13
click at [506, 141] on link "Excel" at bounding box center [501, 139] width 37 height 13
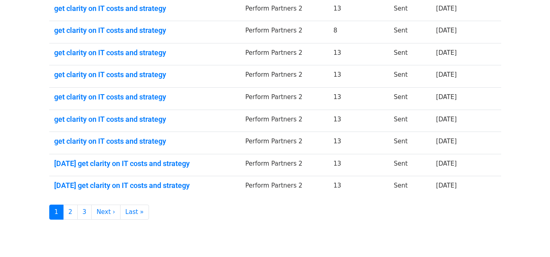
scroll to position [203, 0]
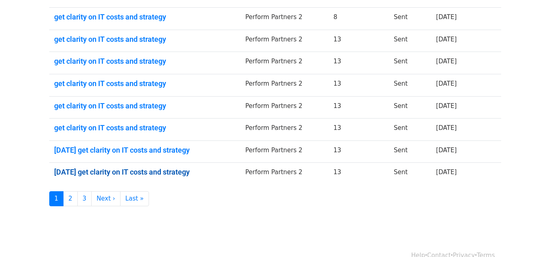
click at [143, 171] on link "today get clarity on IT costs and strategy" at bounding box center [144, 172] width 181 height 9
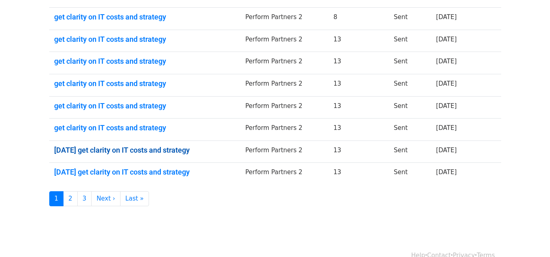
click at [91, 149] on link "today get clarity on IT costs and strategy" at bounding box center [144, 150] width 181 height 9
click at [100, 125] on link "get clarity on IT costs and strategy" at bounding box center [144, 128] width 181 height 9
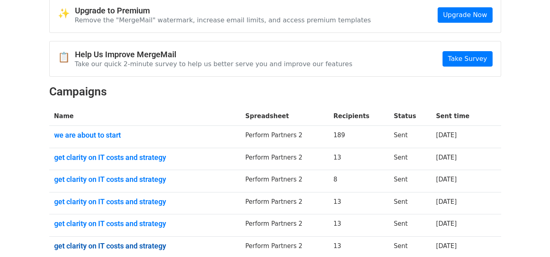
scroll to position [163, 0]
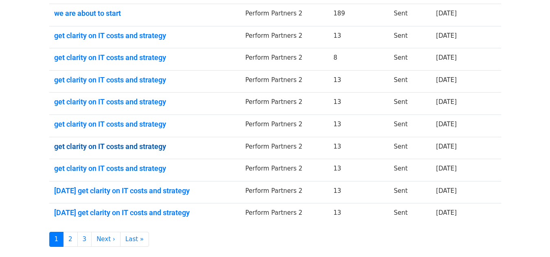
click at [100, 144] on link "get clarity on IT costs and strategy" at bounding box center [144, 146] width 181 height 9
click at [78, 122] on link "get clarity on IT costs and strategy" at bounding box center [144, 124] width 181 height 9
click at [78, 102] on link "get clarity on IT costs and strategy" at bounding box center [144, 102] width 181 height 9
click at [112, 79] on link "get clarity on IT costs and strategy" at bounding box center [144, 80] width 181 height 9
click at [72, 58] on link "get clarity on IT costs and strategy" at bounding box center [144, 57] width 181 height 9
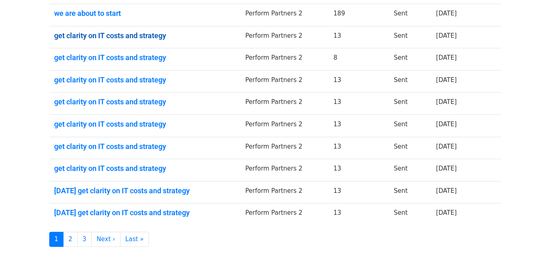
click at [95, 37] on link "get clarity on IT costs and strategy" at bounding box center [144, 35] width 181 height 9
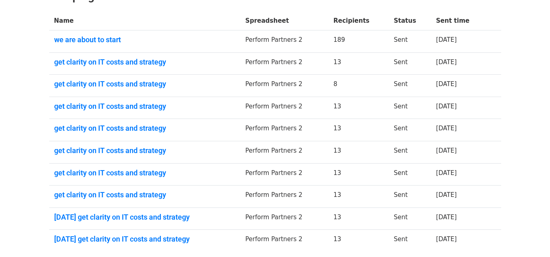
scroll to position [122, 0]
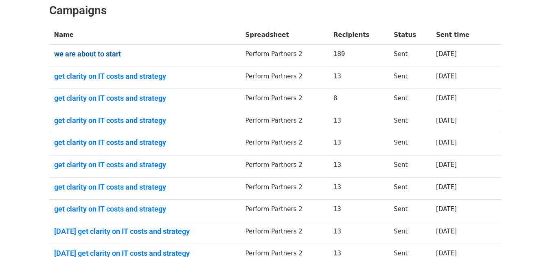
click at [111, 51] on link "we are about to start" at bounding box center [144, 54] width 181 height 9
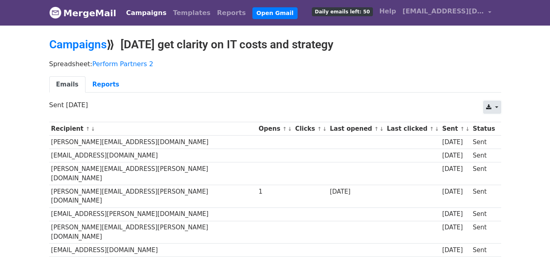
click at [492, 108] on link at bounding box center [491, 107] width 17 height 13
click at [507, 140] on link "Excel" at bounding box center [501, 139] width 37 height 13
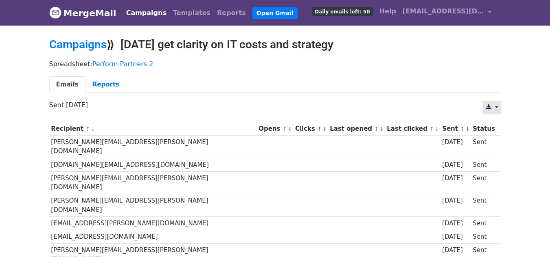
click at [495, 109] on link at bounding box center [491, 107] width 17 height 13
click at [504, 135] on link "Excel" at bounding box center [501, 139] width 37 height 13
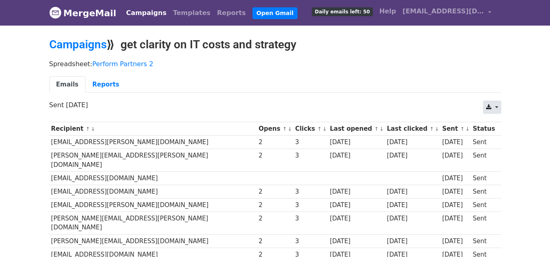
click at [495, 106] on link at bounding box center [491, 107] width 17 height 13
click at [497, 136] on link "Excel" at bounding box center [501, 139] width 37 height 13
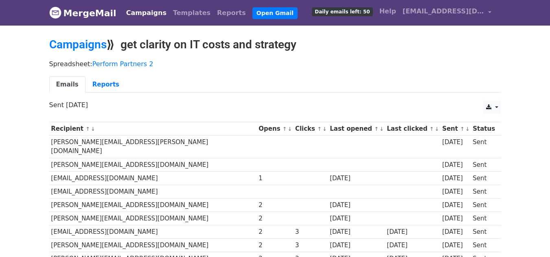
click at [260, 71] on div "Spreadsheet: Perform Partners 2 Emails Reports" at bounding box center [275, 79] width 464 height 46
click at [497, 104] on link at bounding box center [491, 107] width 17 height 13
click at [500, 137] on link "Excel" at bounding box center [501, 139] width 37 height 13
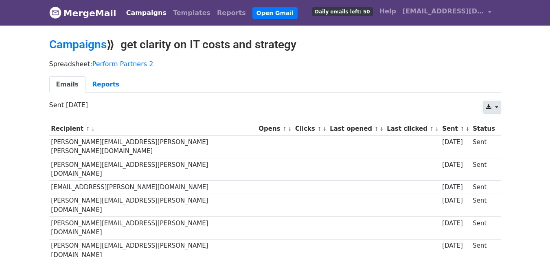
click at [498, 106] on link at bounding box center [491, 107] width 17 height 13
click at [502, 134] on link "Excel" at bounding box center [501, 139] width 37 height 13
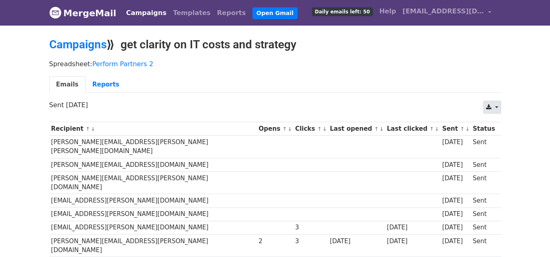
click at [489, 105] on icon at bounding box center [488, 108] width 5 height 6
click at [506, 136] on link "Excel" at bounding box center [501, 139] width 37 height 13
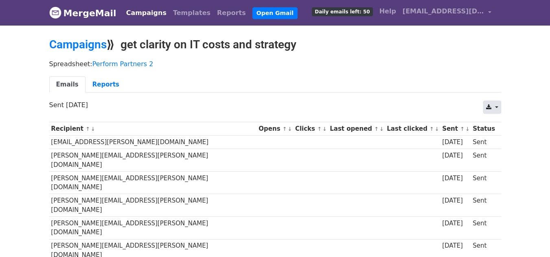
click at [495, 105] on link at bounding box center [491, 107] width 17 height 13
click at [506, 137] on link "Excel" at bounding box center [501, 139] width 37 height 13
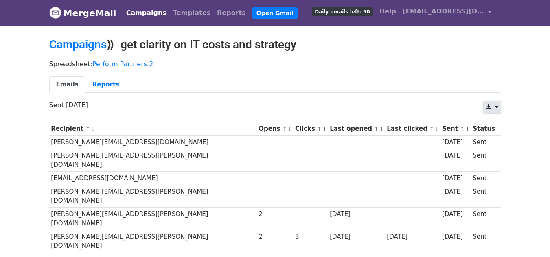
click at [497, 108] on link at bounding box center [491, 107] width 17 height 13
click at [503, 139] on link "Excel" at bounding box center [501, 139] width 37 height 13
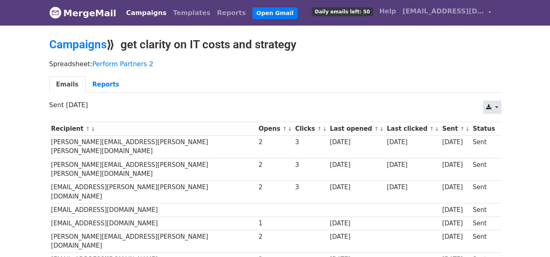
click at [499, 102] on link at bounding box center [491, 107] width 17 height 13
click at [502, 139] on link "Excel" at bounding box center [501, 139] width 37 height 13
click at [185, 231] on td "[PERSON_NAME][EMAIL_ADDRESS][PERSON_NAME][DOMAIN_NAME]" at bounding box center [152, 242] width 207 height 23
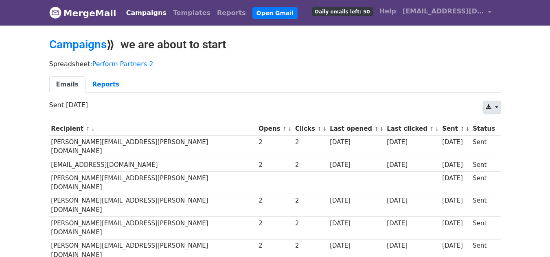
click at [495, 110] on link at bounding box center [491, 107] width 17 height 13
click at [501, 136] on link "Excel" at bounding box center [501, 139] width 37 height 13
